Goal: Transaction & Acquisition: Book appointment/travel/reservation

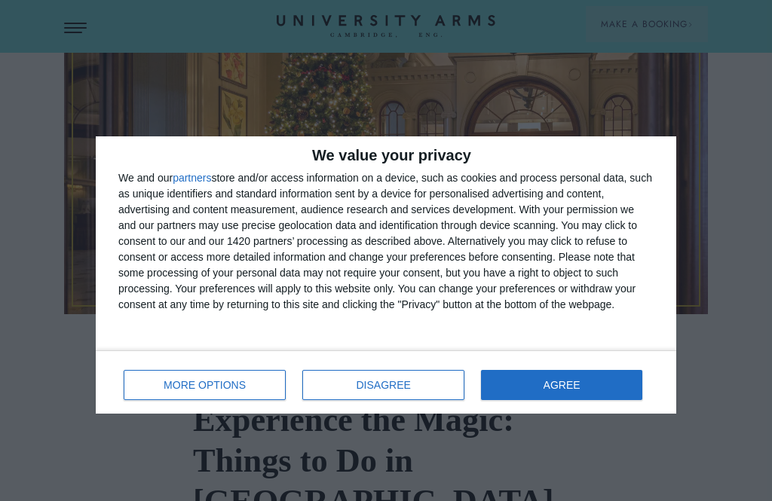
click at [512, 375] on button "AGREE" at bounding box center [561, 385] width 161 height 30
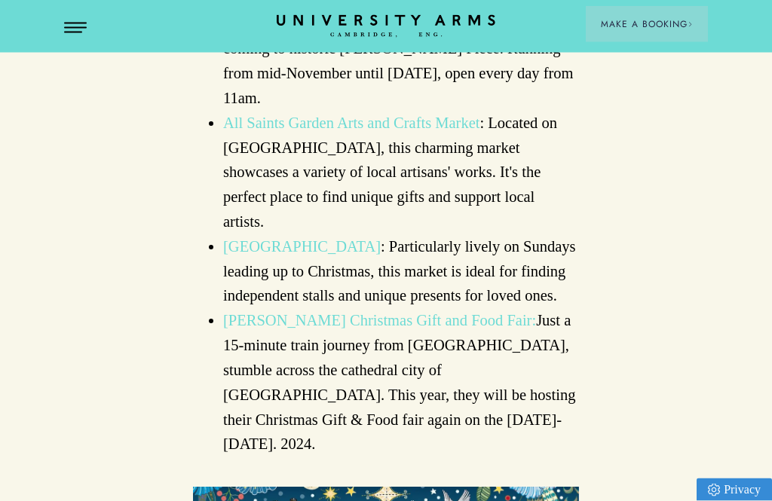
scroll to position [2281, 0]
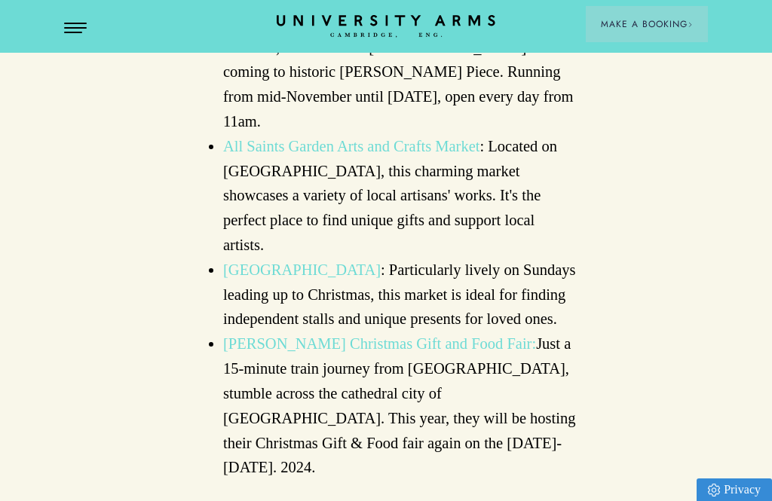
click at [78, 32] on span "Open Menu" at bounding box center [78, 33] width 7 height 2
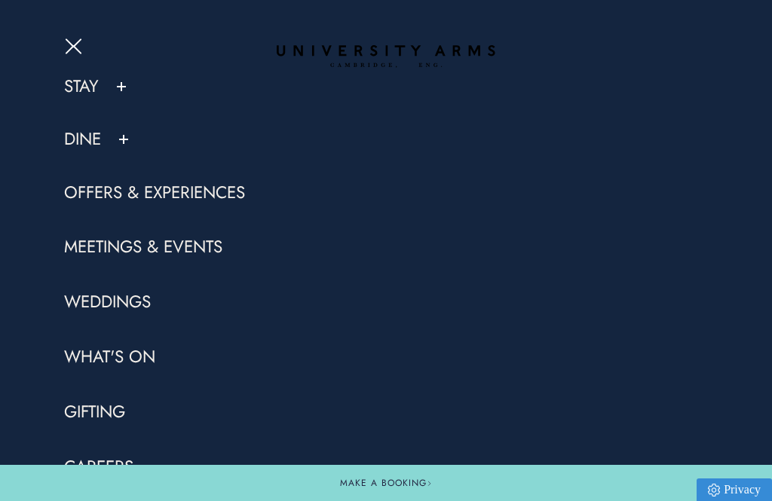
click at [80, 89] on link "Stay" at bounding box center [81, 86] width 35 height 23
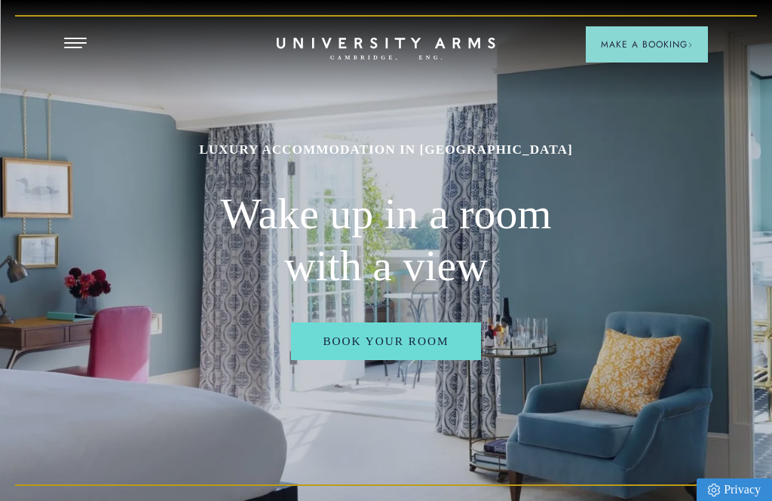
click at [333, 361] on link "Book Your Room" at bounding box center [385, 341] width 189 height 38
